Goal: Task Accomplishment & Management: Use online tool/utility

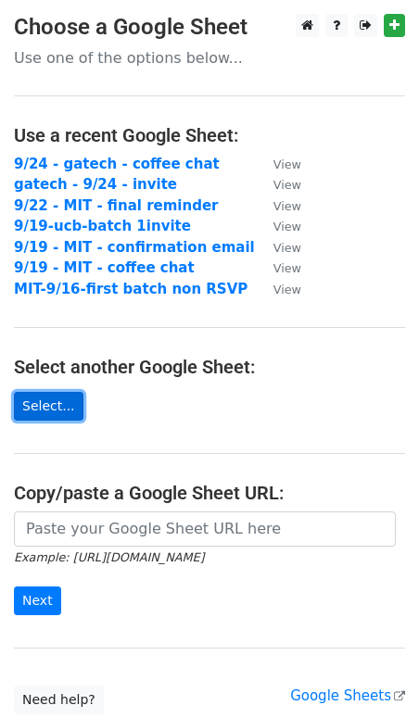
click at [67, 410] on link "Select..." at bounding box center [48, 406] width 69 height 29
click at [54, 403] on link "Select..." at bounding box center [48, 406] width 69 height 29
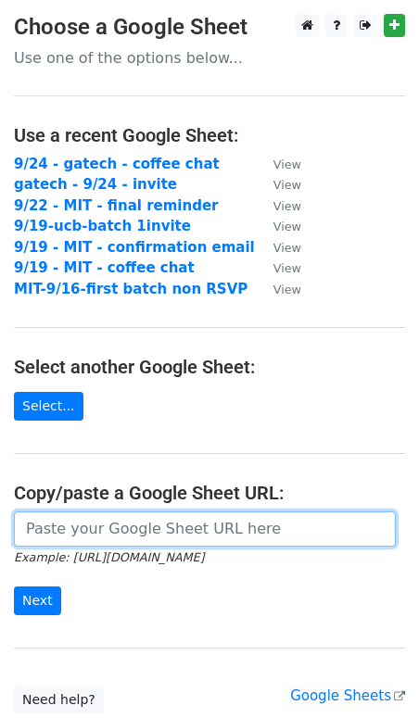
click at [86, 536] on input "url" at bounding box center [205, 529] width 382 height 35
paste input "https://docs.google.com/spreadsheets/d/1JOX6rxoEcMVZneIwR15JzRgH7vtAkfFL3mO2sG-…"
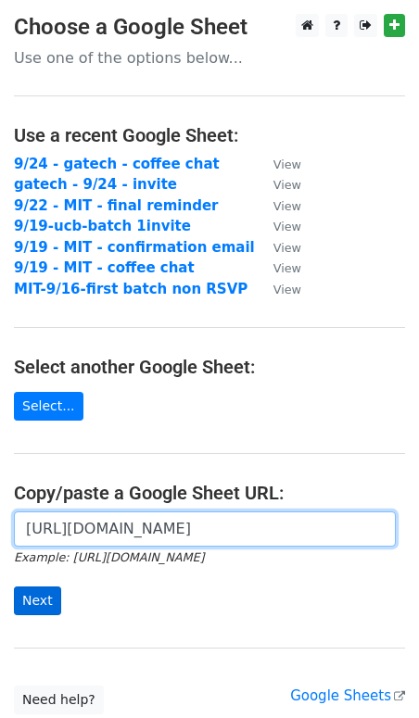
type input "https://docs.google.com/spreadsheets/d/1JOX6rxoEcMVZneIwR15JzRgH7vtAkfFL3mO2sG-…"
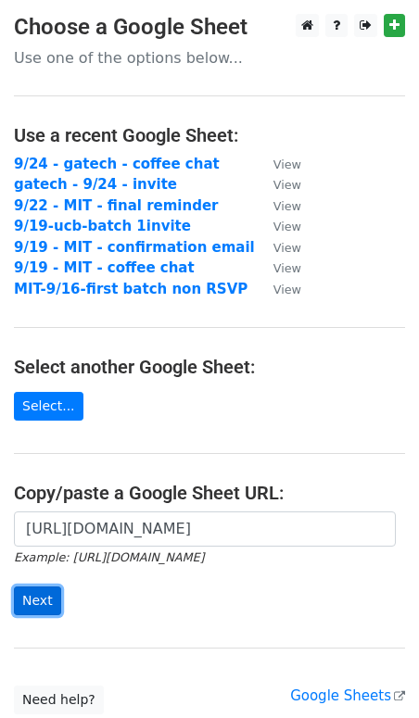
click at [46, 596] on input "Next" at bounding box center [37, 601] width 47 height 29
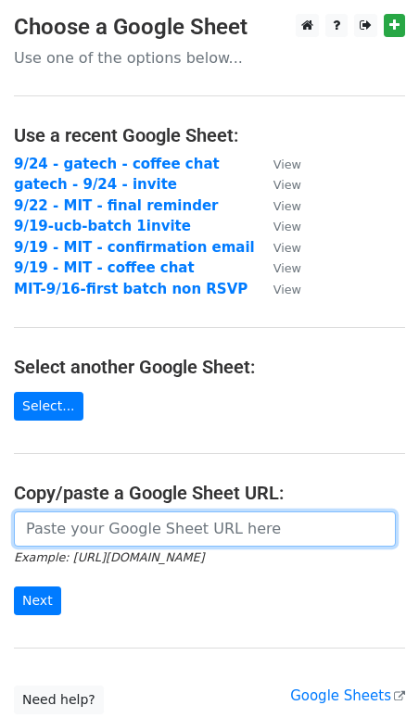
drag, startPoint x: 146, startPoint y: 524, endPoint x: 139, endPoint y: 530, distance: 9.9
click at [146, 523] on input "url" at bounding box center [205, 529] width 382 height 35
paste input "https://docs.google.com/spreadsheets/d/1JOX6rxoEcMVZneIwR15JzRgH7vtAkfFL3mO2sG-…"
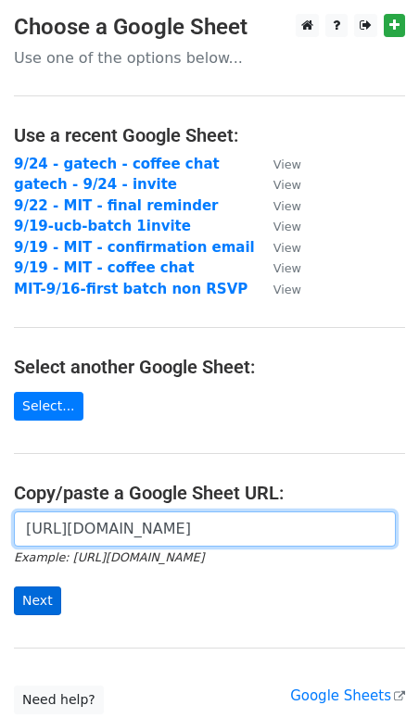
type input "https://docs.google.com/spreadsheets/d/1JOX6rxoEcMVZneIwR15JzRgH7vtAkfFL3mO2sG-…"
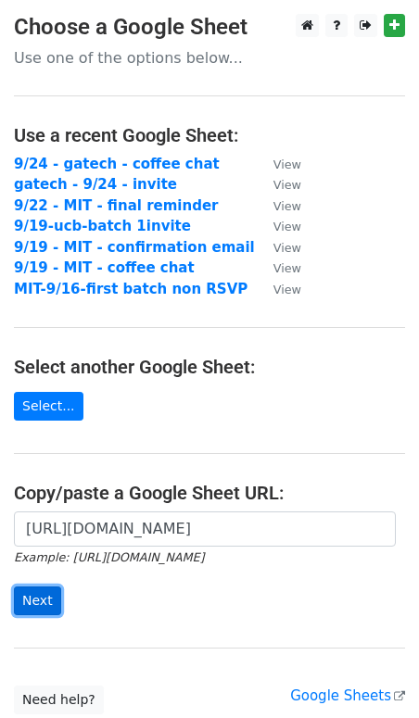
click at [44, 597] on input "Next" at bounding box center [37, 601] width 47 height 29
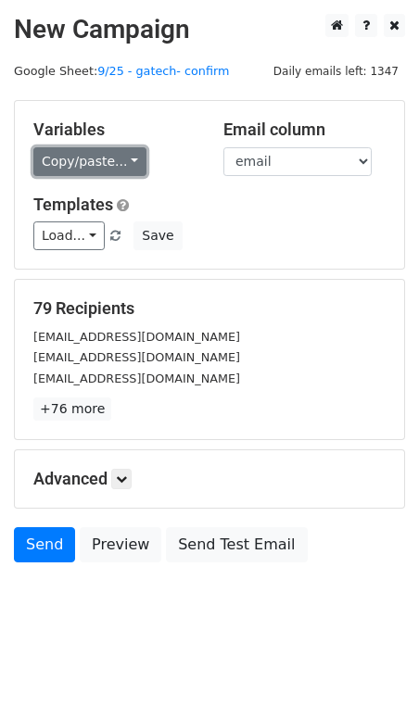
click at [80, 171] on link "Copy/paste..." at bounding box center [89, 161] width 113 height 29
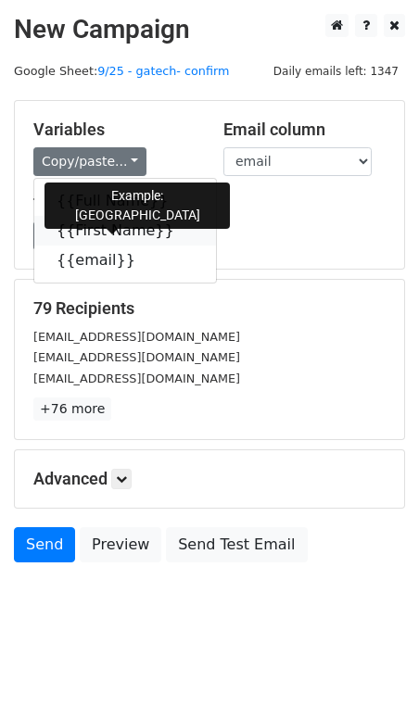
click at [99, 237] on link "{{First Name}}" at bounding box center [125, 231] width 182 height 30
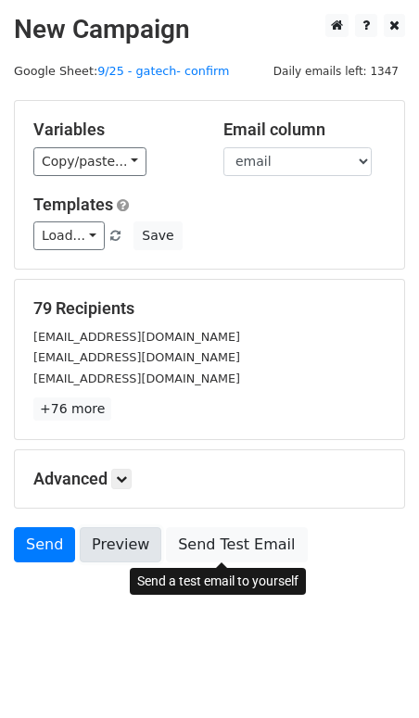
click at [129, 552] on link "Preview" at bounding box center [121, 544] width 82 height 35
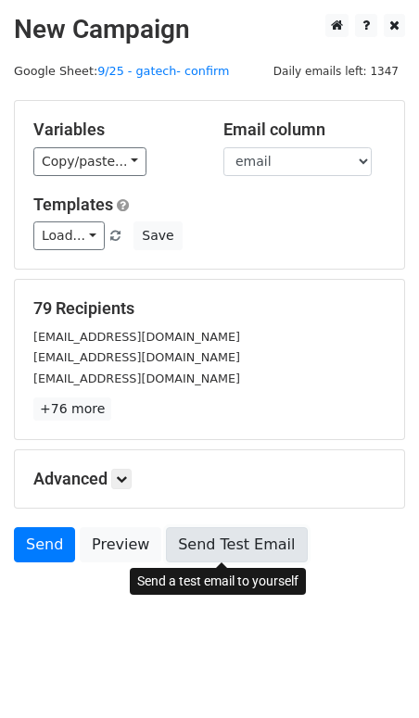
click at [222, 548] on link "Send Test Email" at bounding box center [236, 544] width 141 height 35
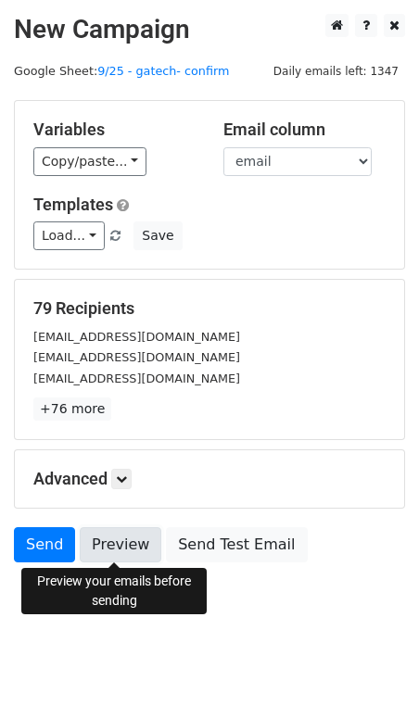
click at [126, 555] on link "Preview" at bounding box center [121, 544] width 82 height 35
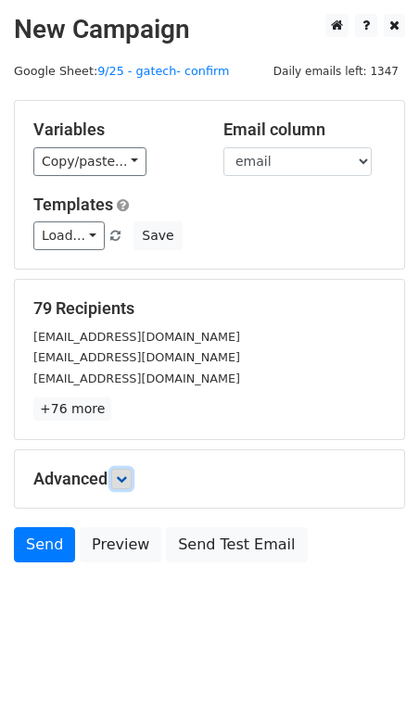
click at [120, 485] on link at bounding box center [121, 479] width 20 height 20
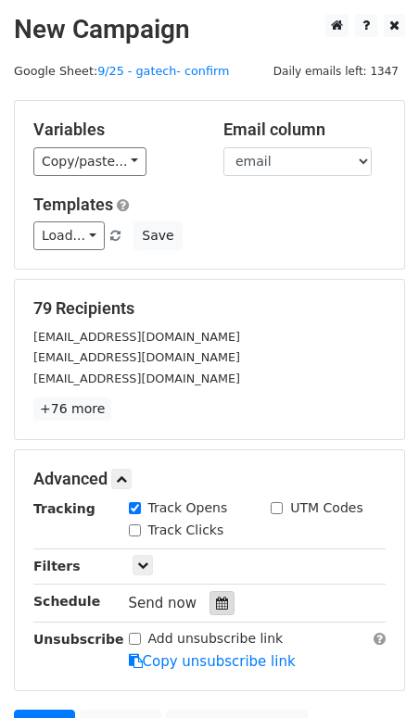
click at [216, 599] on icon at bounding box center [222, 603] width 12 height 13
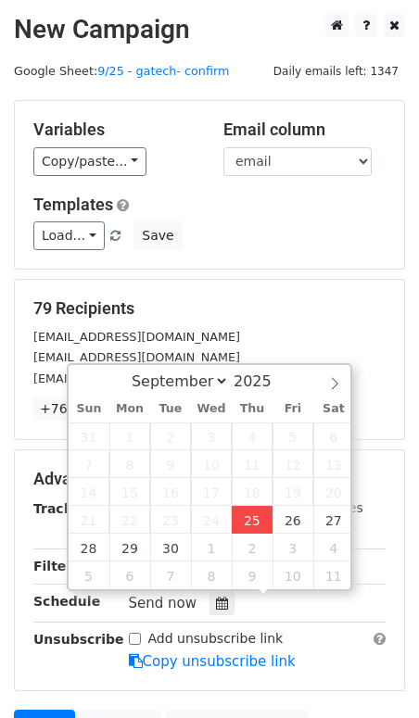
type input "[DATE] 12:00"
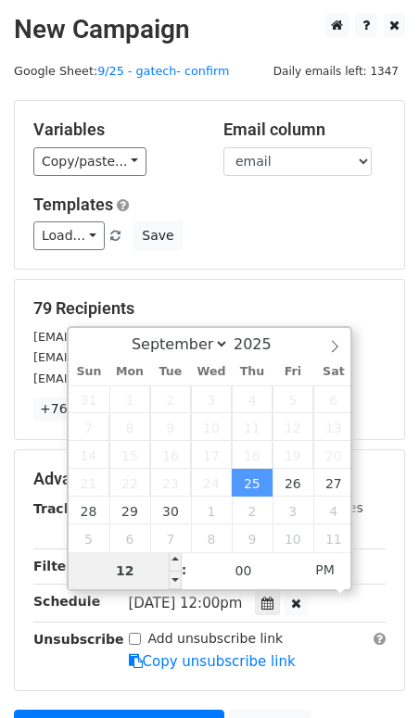
type input "9"
type input "[DATE] 09:00"
type input "09"
click at [327, 580] on span "PM" at bounding box center [324, 569] width 51 height 37
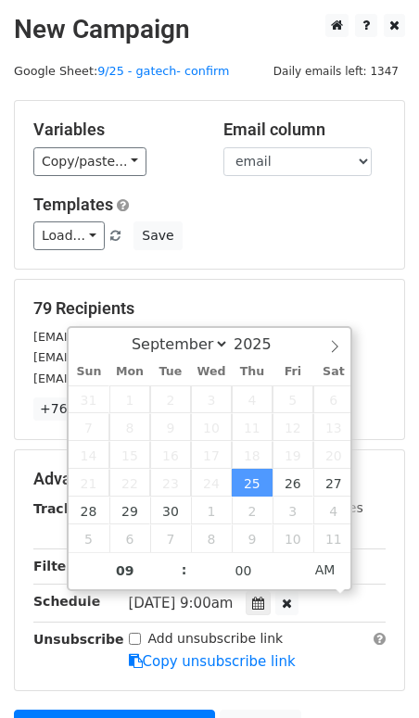
drag, startPoint x: 392, startPoint y: 350, endPoint x: 390, endPoint y: 371, distance: 20.5
click at [392, 351] on div "[EMAIL_ADDRESS][DOMAIN_NAME]" at bounding box center [209, 357] width 380 height 21
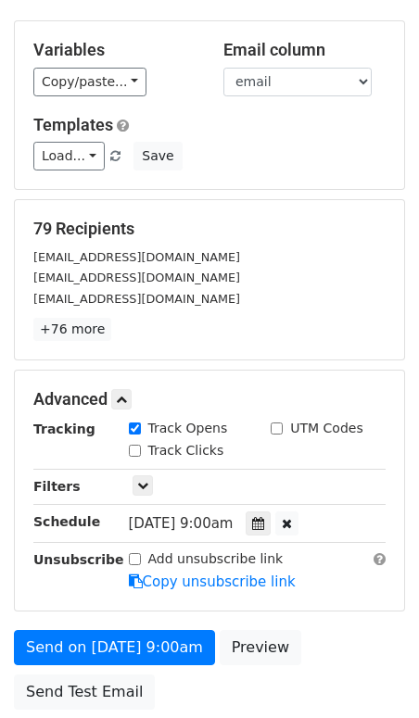
scroll to position [227, 0]
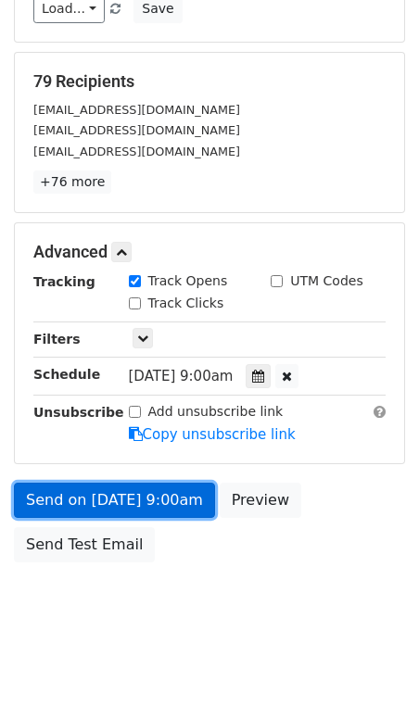
click at [146, 493] on link "Send on [DATE] 9:00am" at bounding box center [114, 500] width 201 height 35
